Goal: Browse casually: Explore the website without a specific task or goal

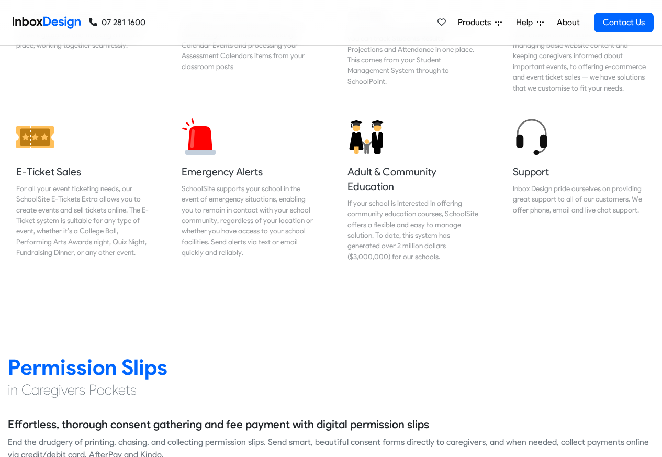
scroll to position [1963, 0]
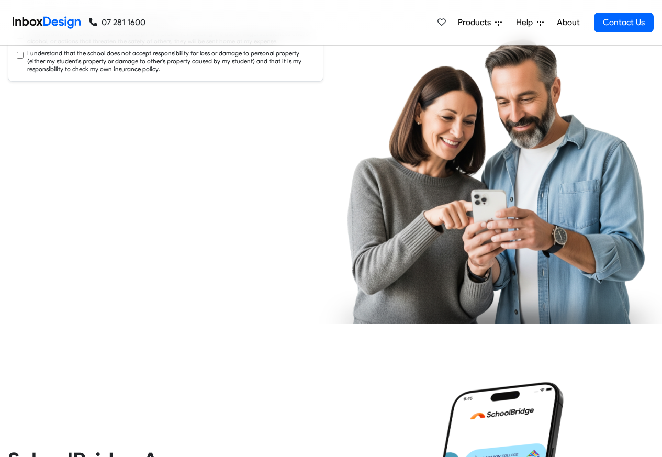
checkbox input "true"
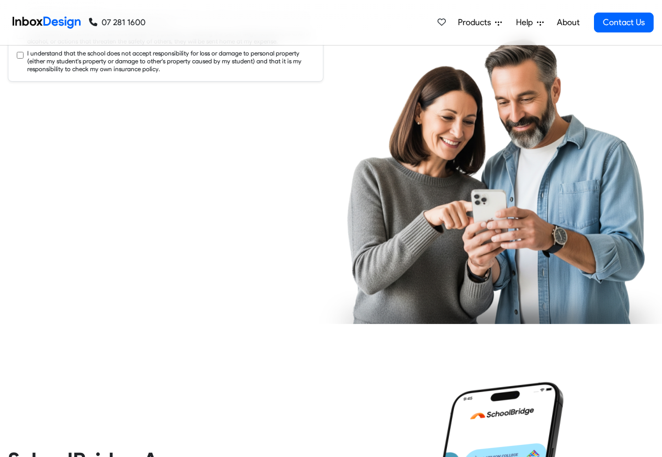
checkbox input "true"
